Goal: Information Seeking & Learning: Learn about a topic

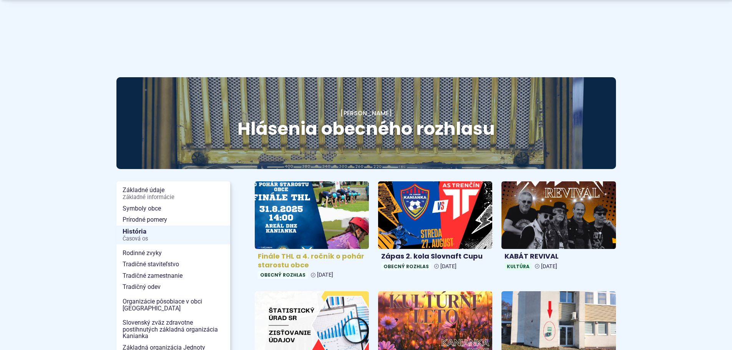
scroll to position [77, 0]
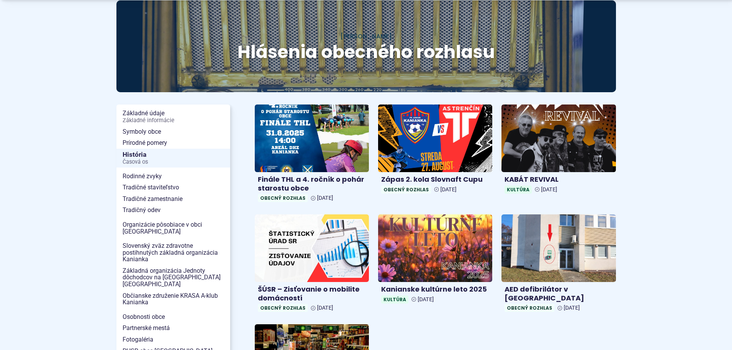
click at [364, 36] on span "[PERSON_NAME]" at bounding box center [365, 36] width 51 height 9
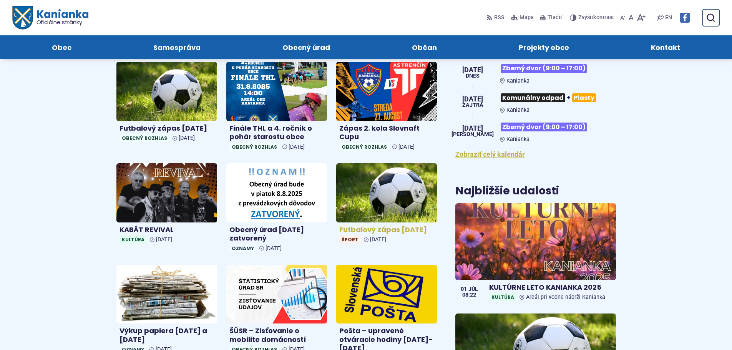
scroll to position [230, 0]
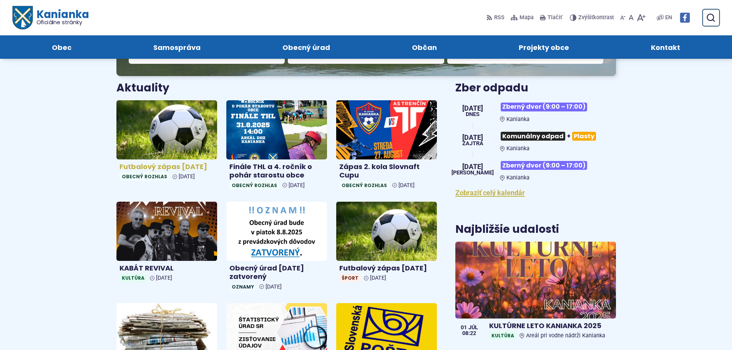
click at [169, 133] on img at bounding box center [167, 130] width 116 height 68
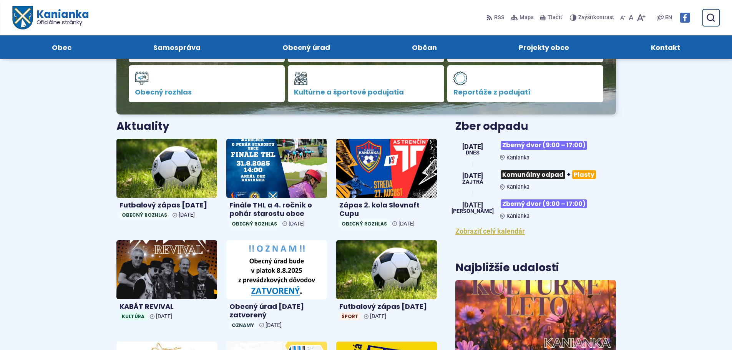
scroll to position [154, 0]
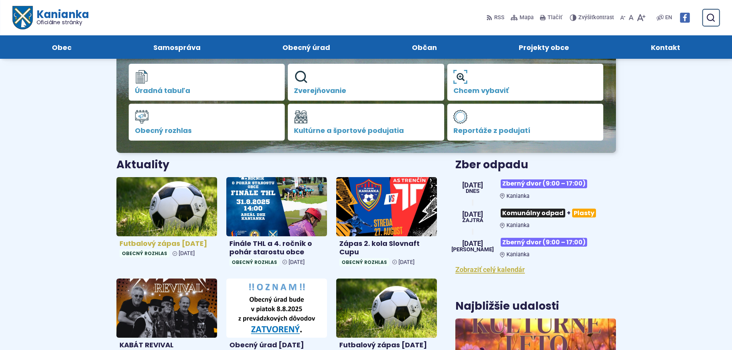
click at [202, 207] on img at bounding box center [167, 206] width 116 height 68
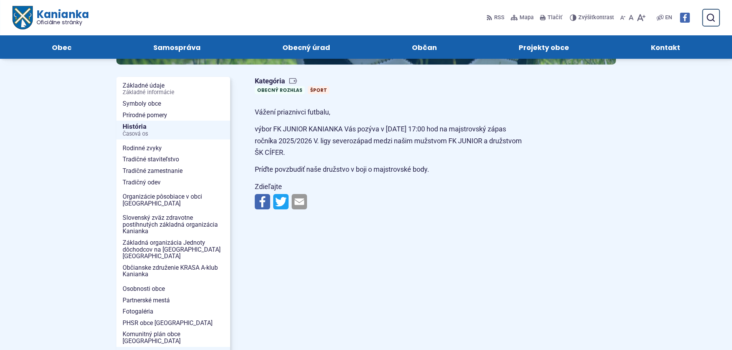
scroll to position [77, 0]
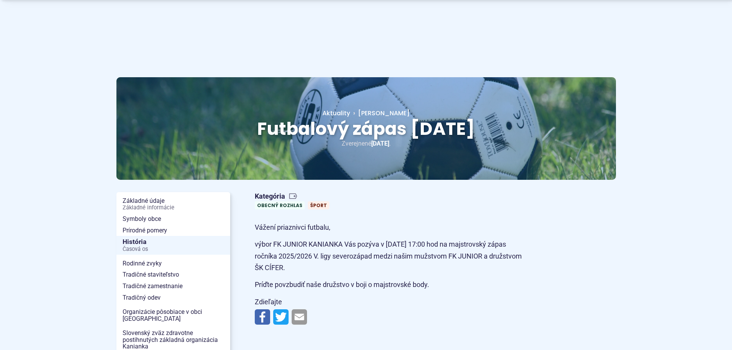
scroll to position [38, 0]
